Goal: Complete application form

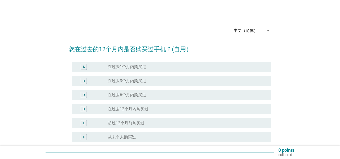
click at [263, 34] on div "中文（简体）" at bounding box center [249, 31] width 31 height 8
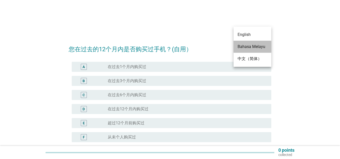
click at [260, 49] on div "Bahasa Melayu" at bounding box center [253, 47] width 30 height 6
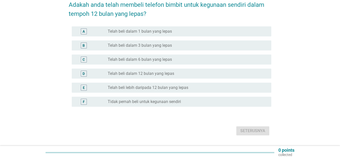
scroll to position [50, 0]
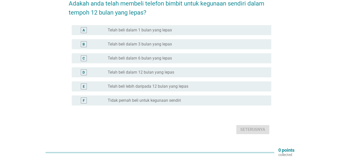
click at [86, 84] on div "E" at bounding box center [84, 87] width 6 height 6
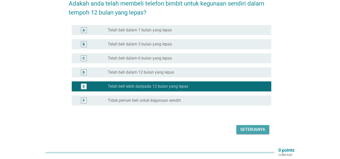
click at [256, 128] on div "Seterusnya" at bounding box center [252, 130] width 25 height 6
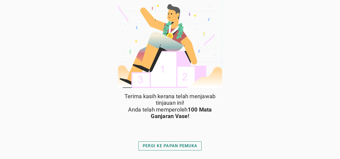
click at [189, 146] on div "PERGI KE PAPAN PEMUKA" at bounding box center [170, 146] width 55 height 6
click at [190, 146] on div "PERGI KE PAPAN PEMUKA" at bounding box center [170, 146] width 55 height 6
